Goal: Check status: Check status

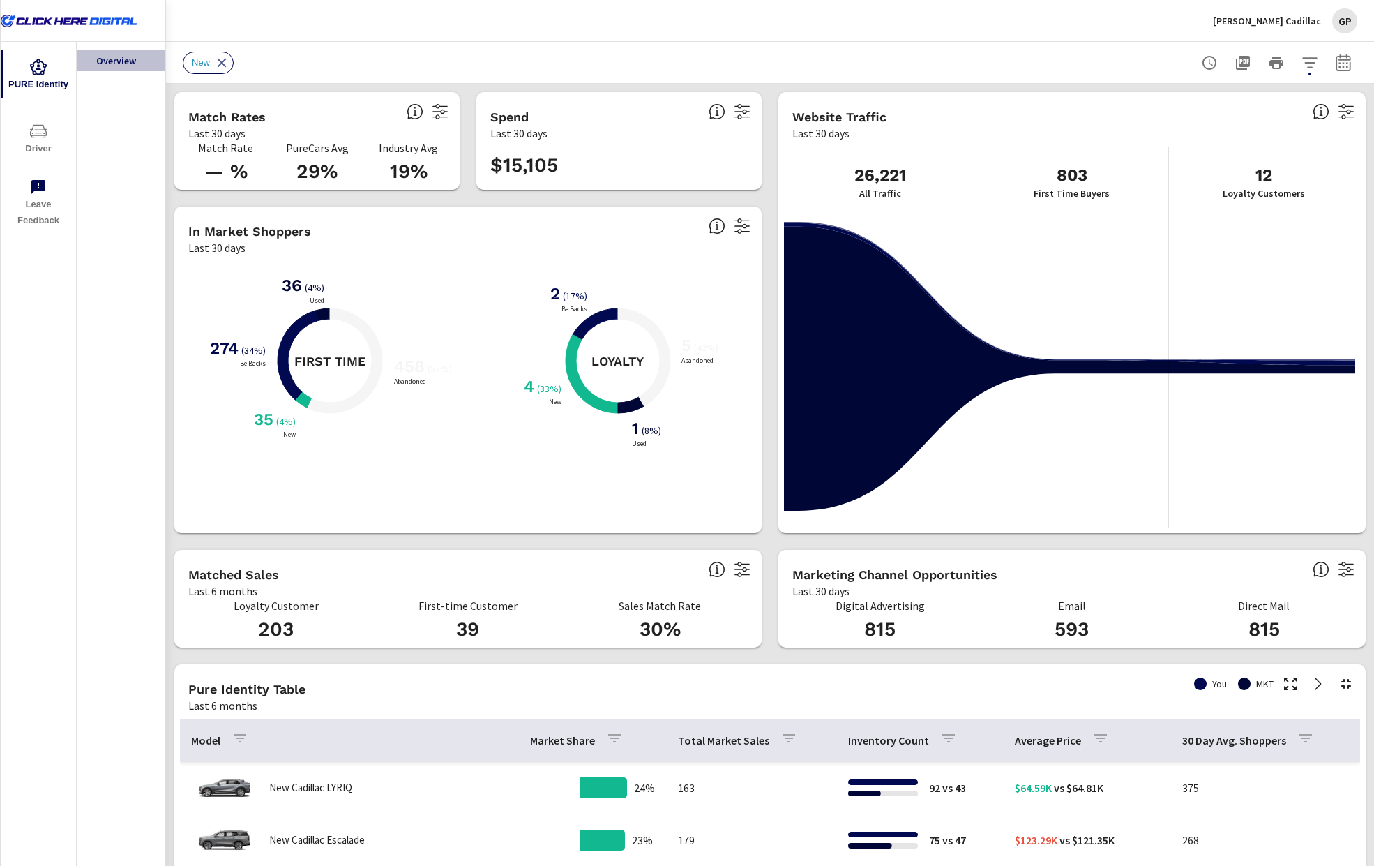
click at [128, 161] on div "Overview" at bounding box center [121, 454] width 89 height 824
click at [1320, 573] on icon at bounding box center [1321, 569] width 3 height 8
click at [48, 144] on span "Driver" at bounding box center [38, 140] width 67 height 34
